Goal: Transaction & Acquisition: Book appointment/travel/reservation

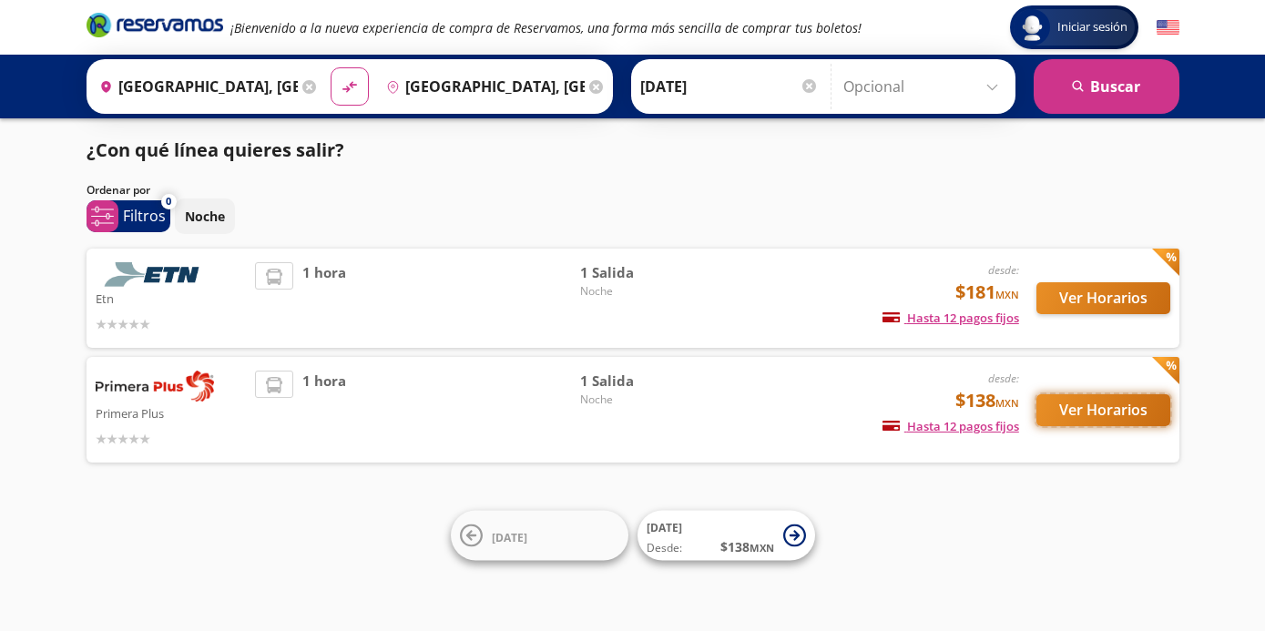
click at [1126, 407] on button "Ver Horarios" at bounding box center [1104, 410] width 134 height 32
click at [1069, 300] on button "Ver Horarios" at bounding box center [1104, 298] width 134 height 32
